Goal: Check status: Check status

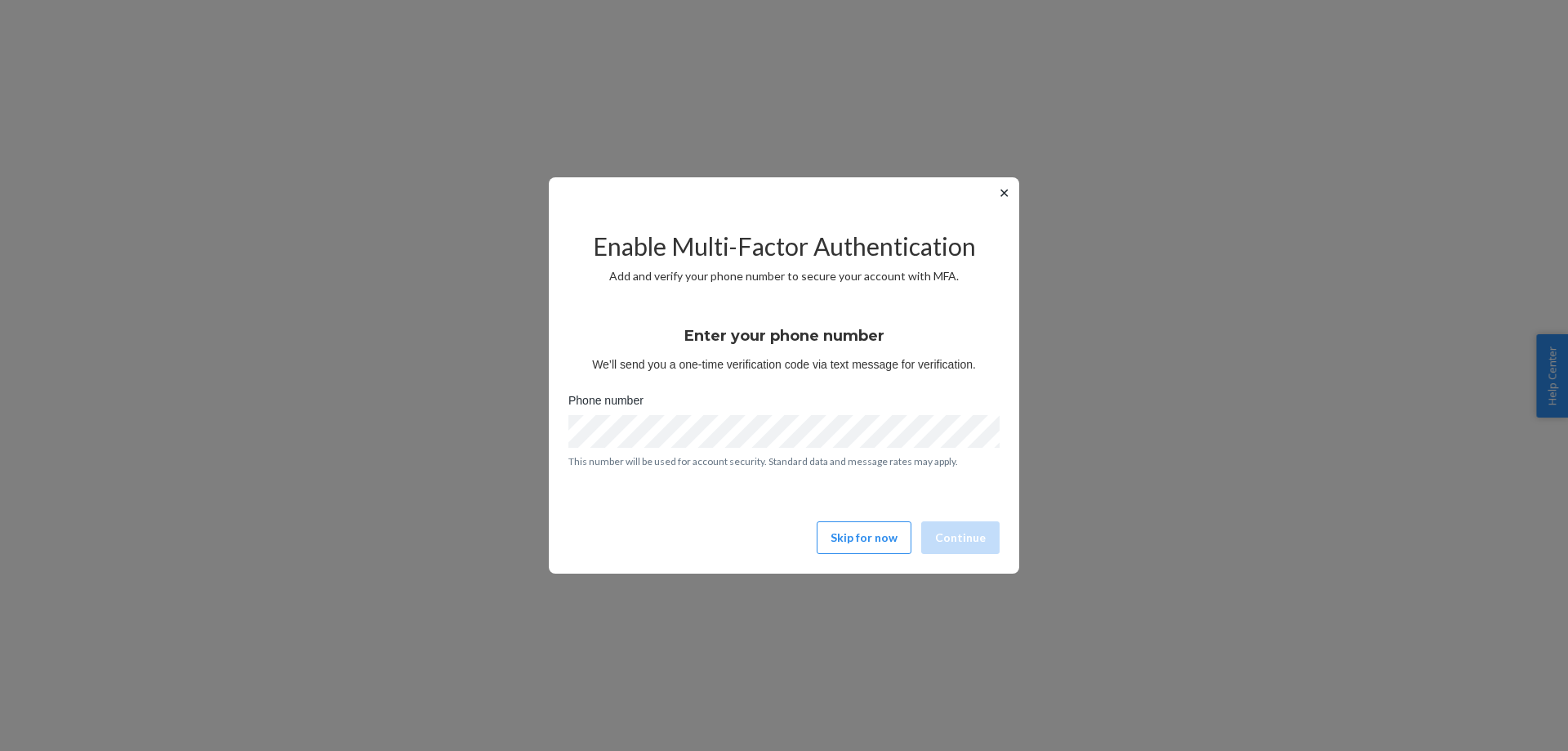
click at [888, 561] on div "✕ Enable Multi-Factor Authentication Add and verify your phone number to secure…" at bounding box center [784, 375] width 470 height 397
click at [883, 540] on button "Skip for now" at bounding box center [863, 537] width 95 height 32
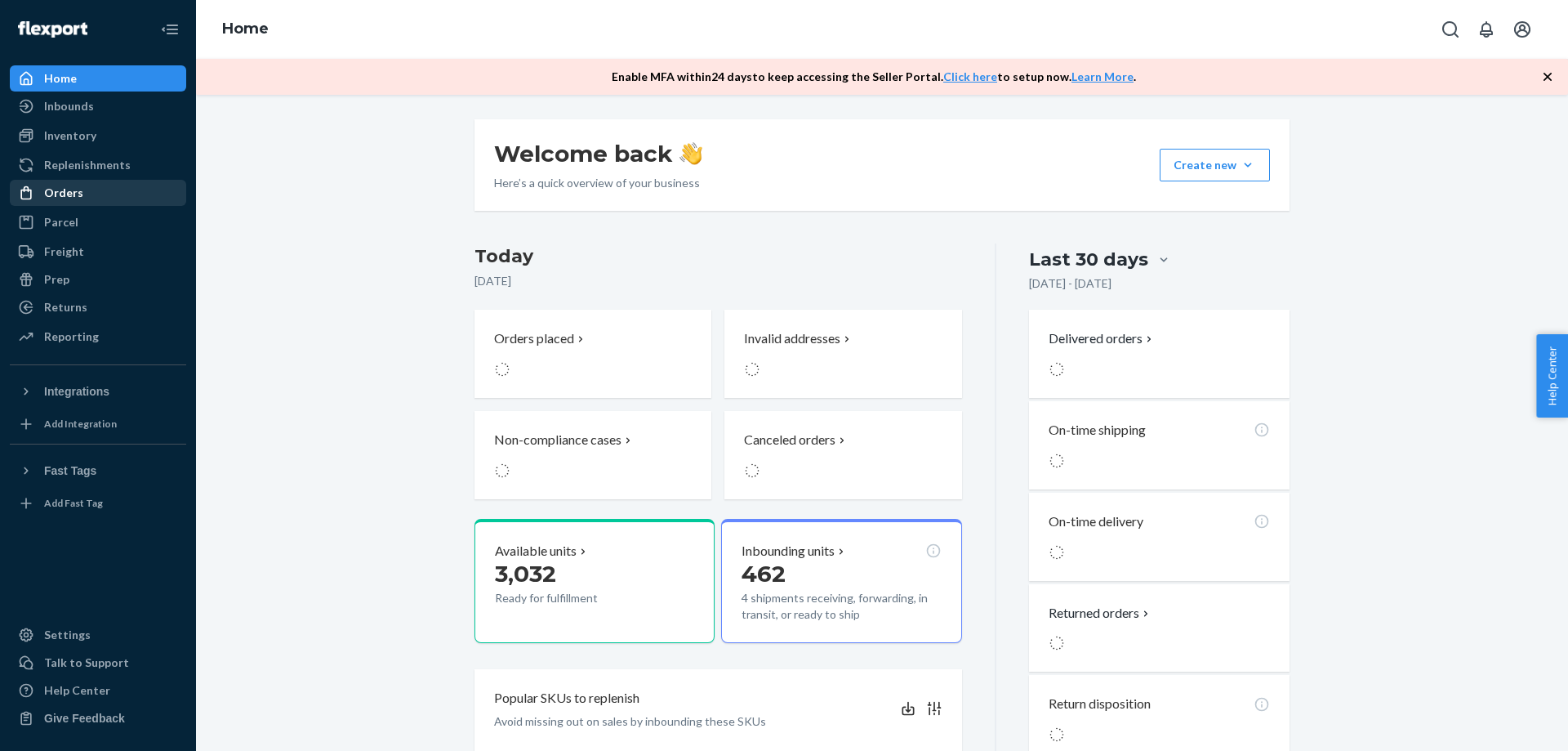
click at [91, 185] on div "Orders" at bounding box center [98, 192] width 173 height 23
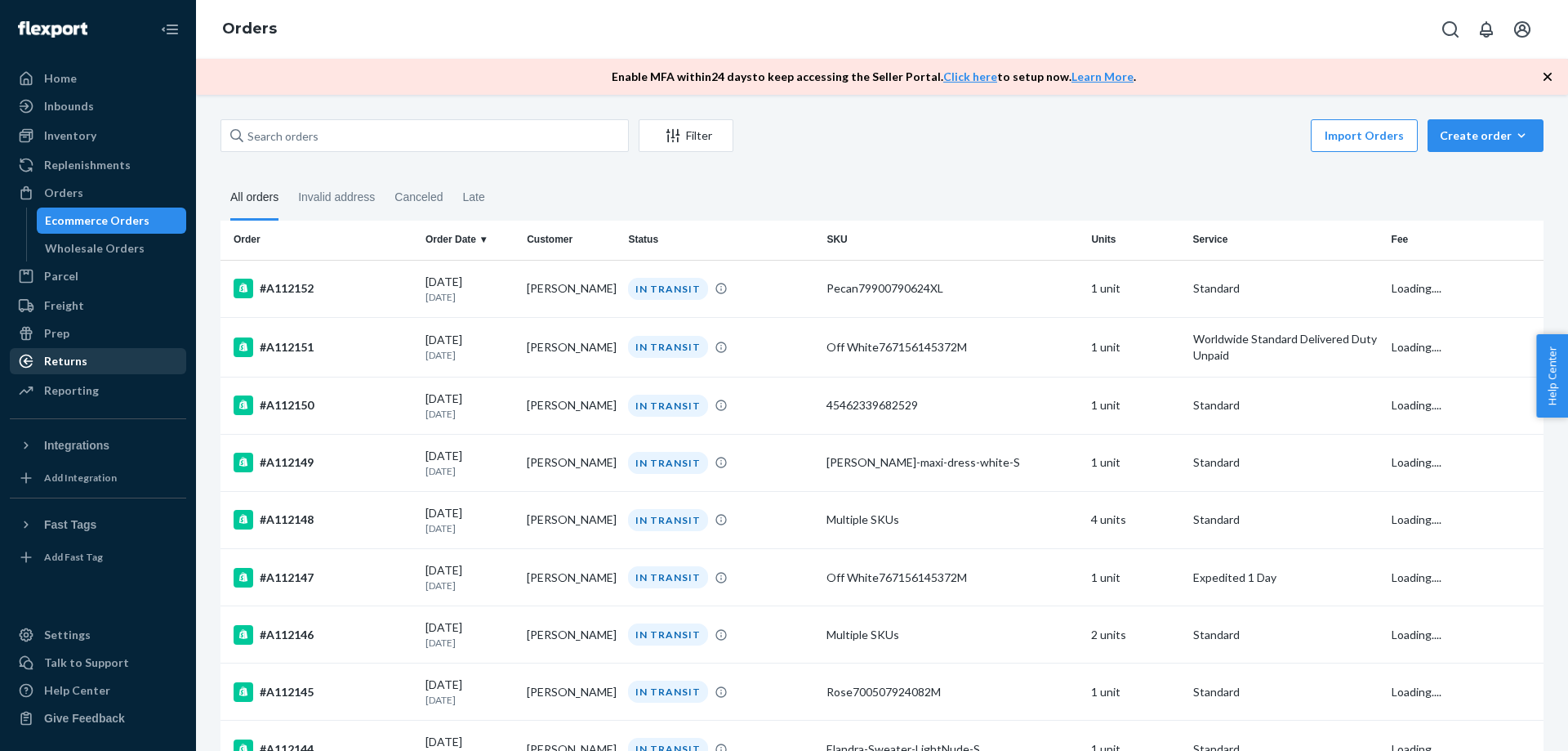
click at [78, 355] on div "Returns" at bounding box center [66, 360] width 43 height 17
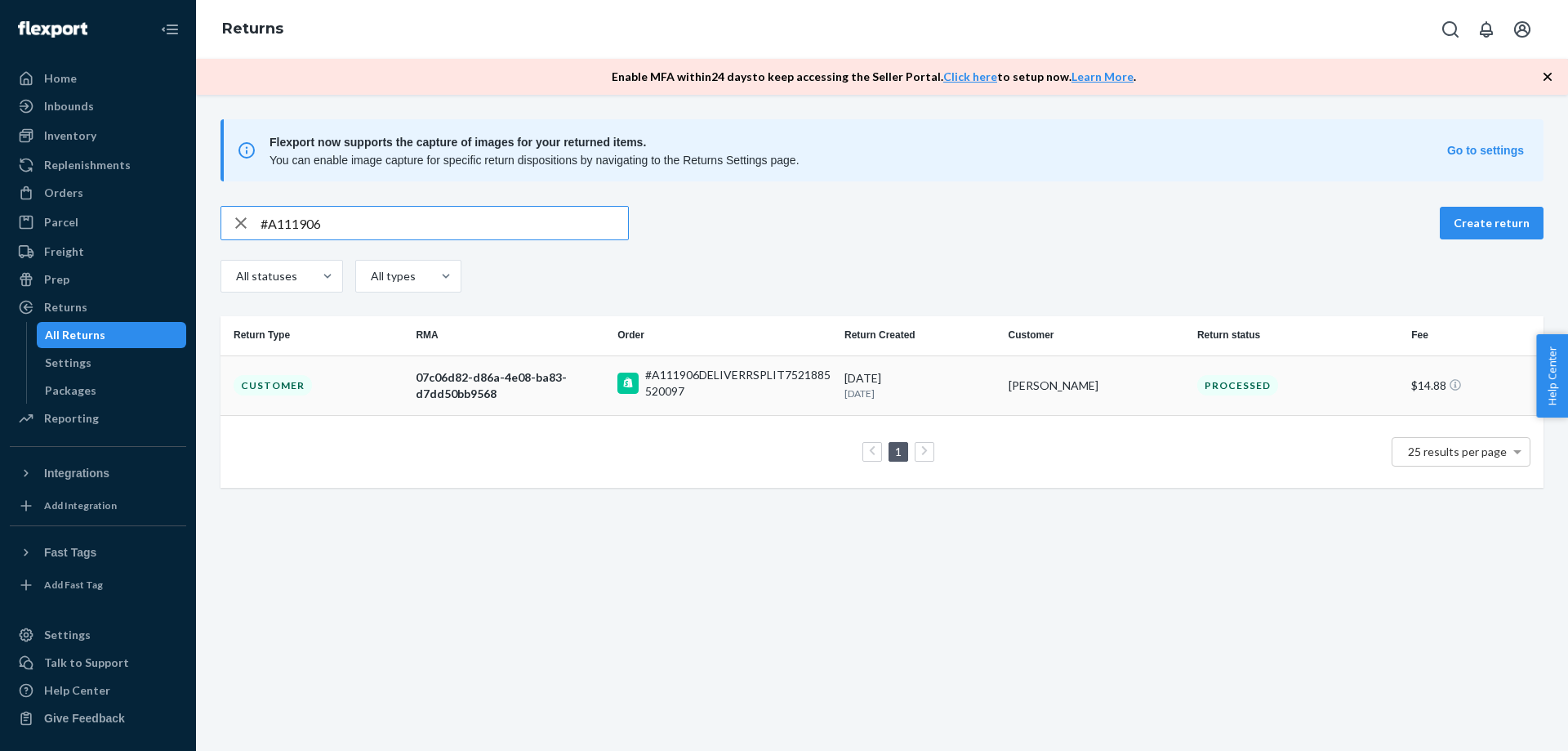
type input "#A111906"
click at [479, 385] on div "07c06d82-d86a-4e08-ba83-d7dd50bb9568" at bounding box center [510, 385] width 189 height 32
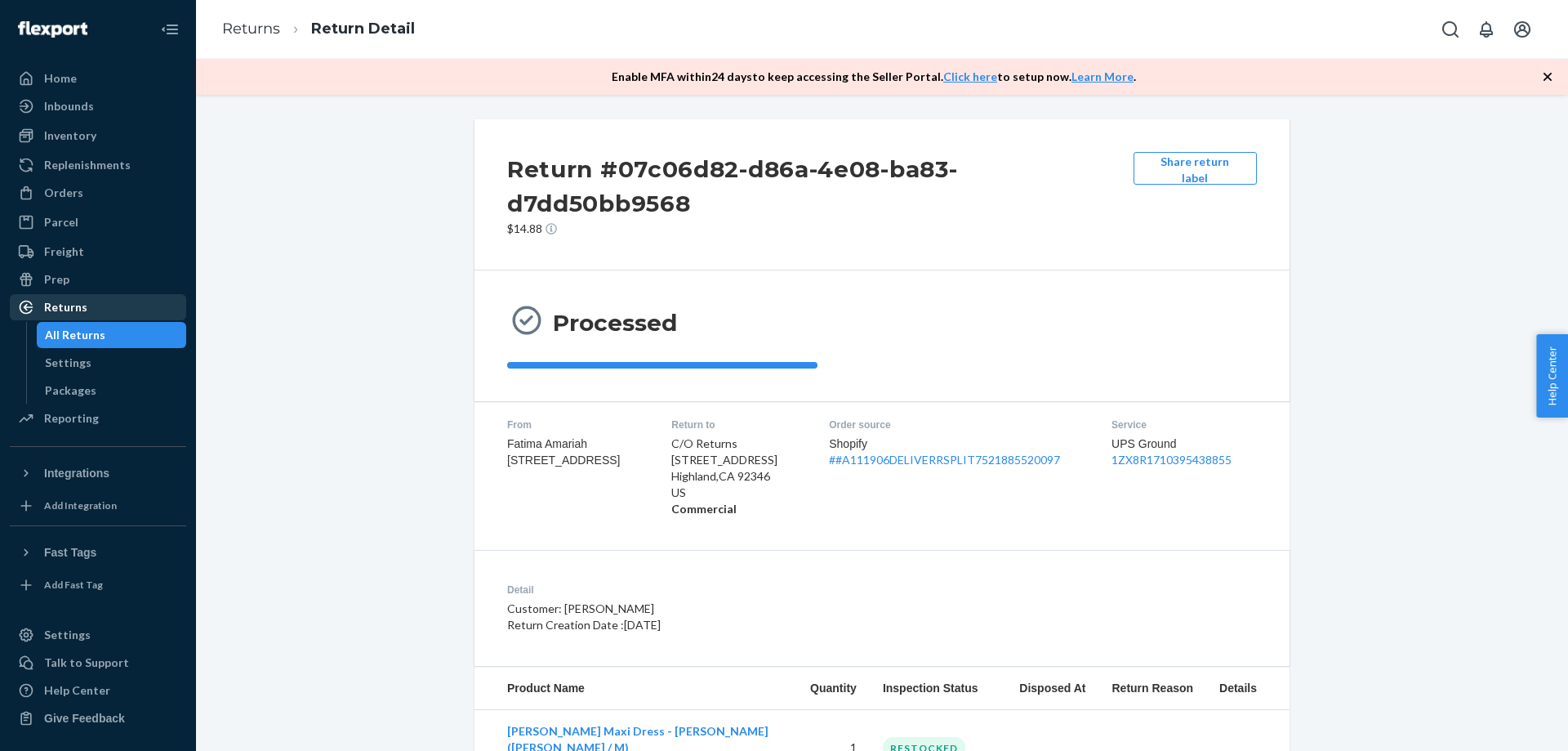
click at [78, 309] on div "Returns" at bounding box center [66, 306] width 43 height 17
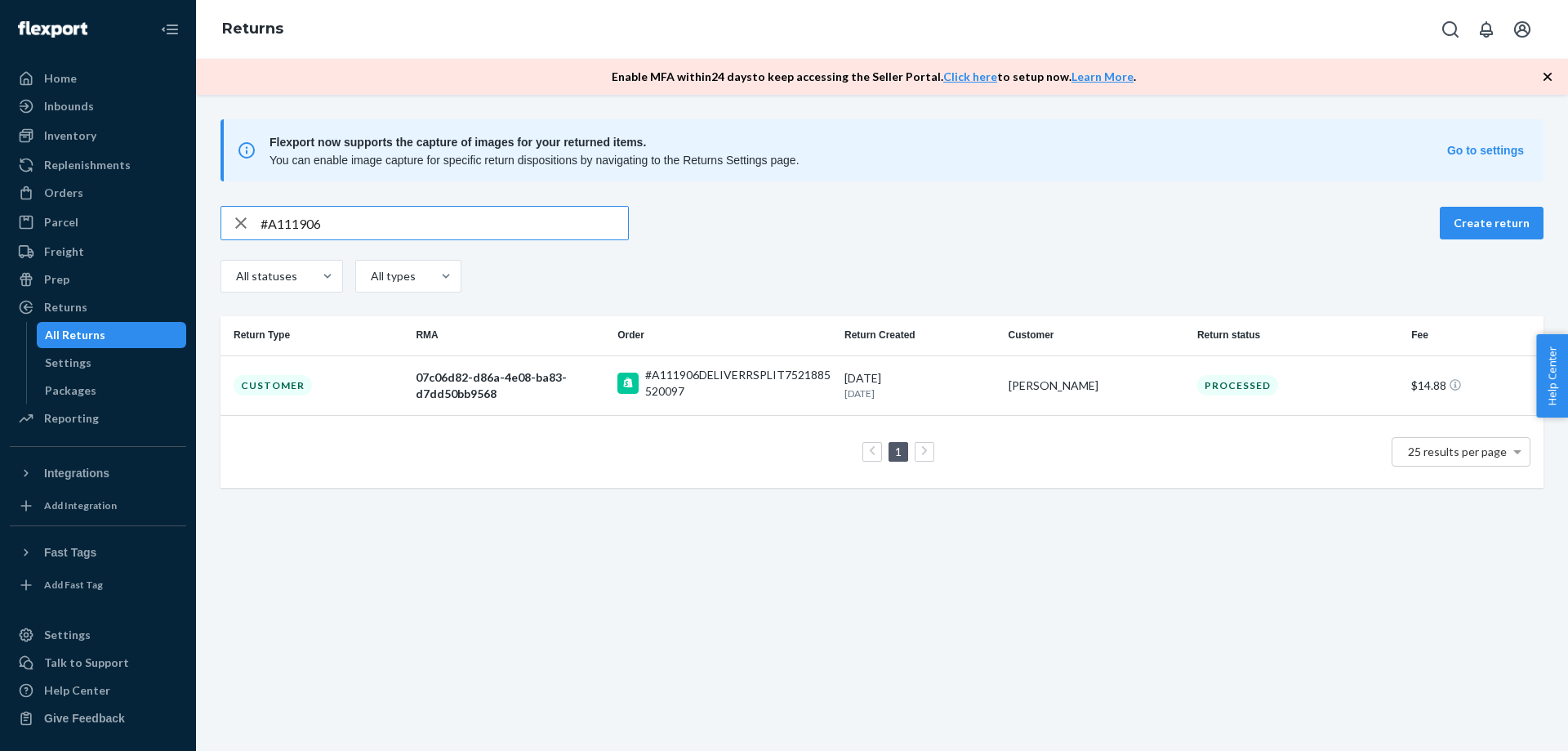
click at [473, 230] on input "#A111906" at bounding box center [443, 222] width 367 height 32
click at [480, 374] on div "07c06d82-d86a-4e08-ba83-d7dd50bb9568" at bounding box center [510, 385] width 189 height 32
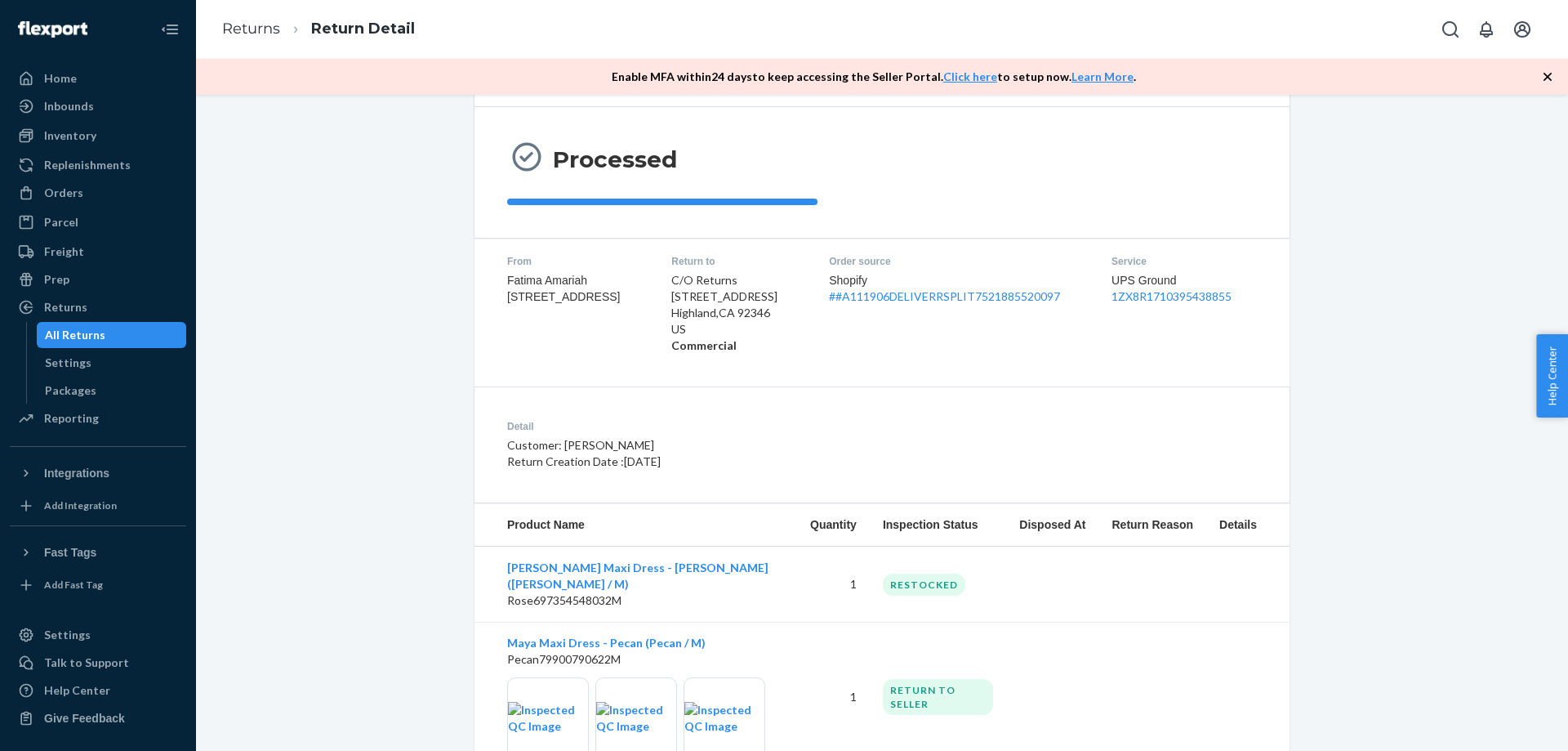
scroll to position [210, 0]
